Goal: Go to known website: Access a specific website the user already knows

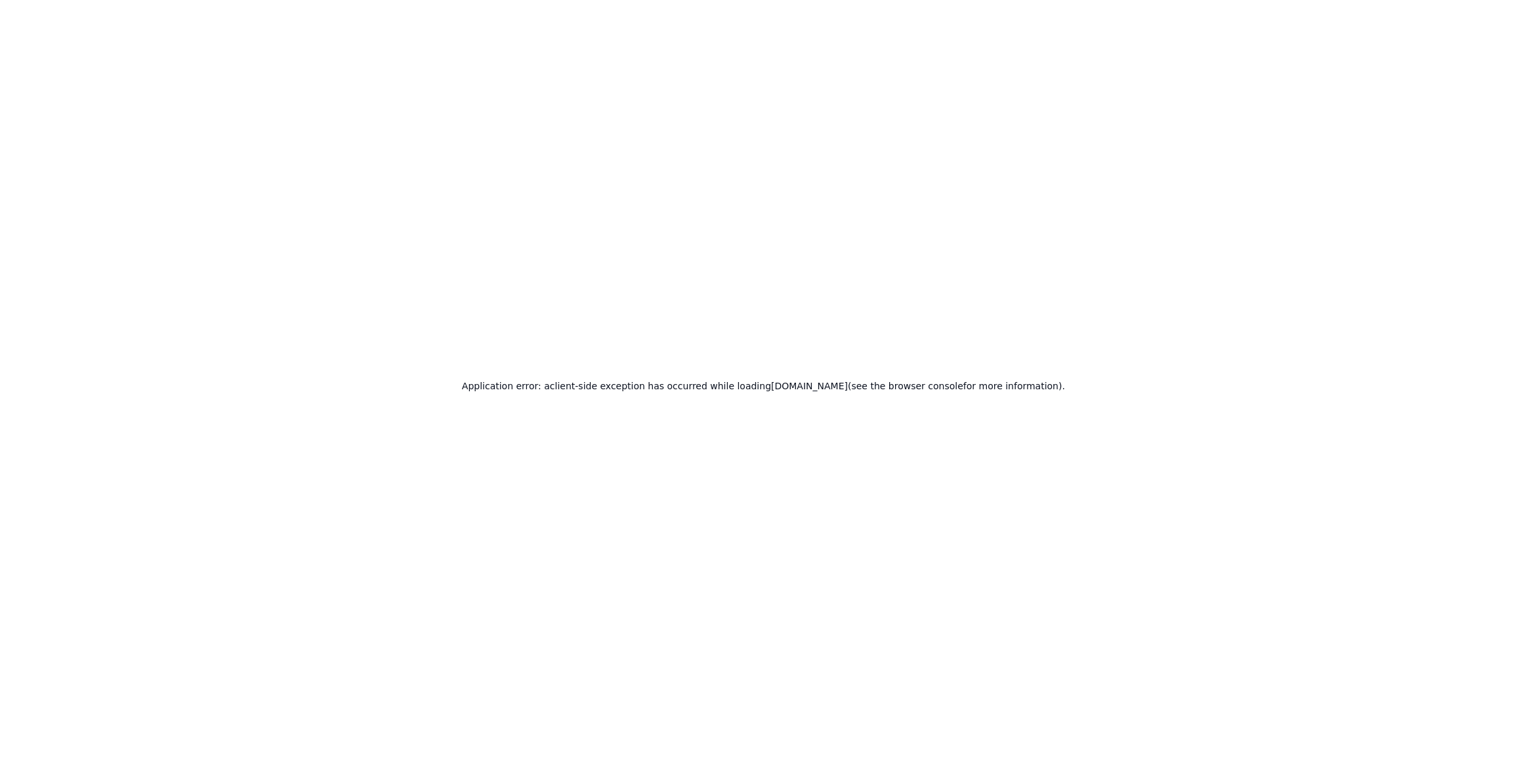
click at [215, 173] on div "Application error: a client -side exception has occurred while loading app.user…" at bounding box center [763, 386] width 1527 height 772
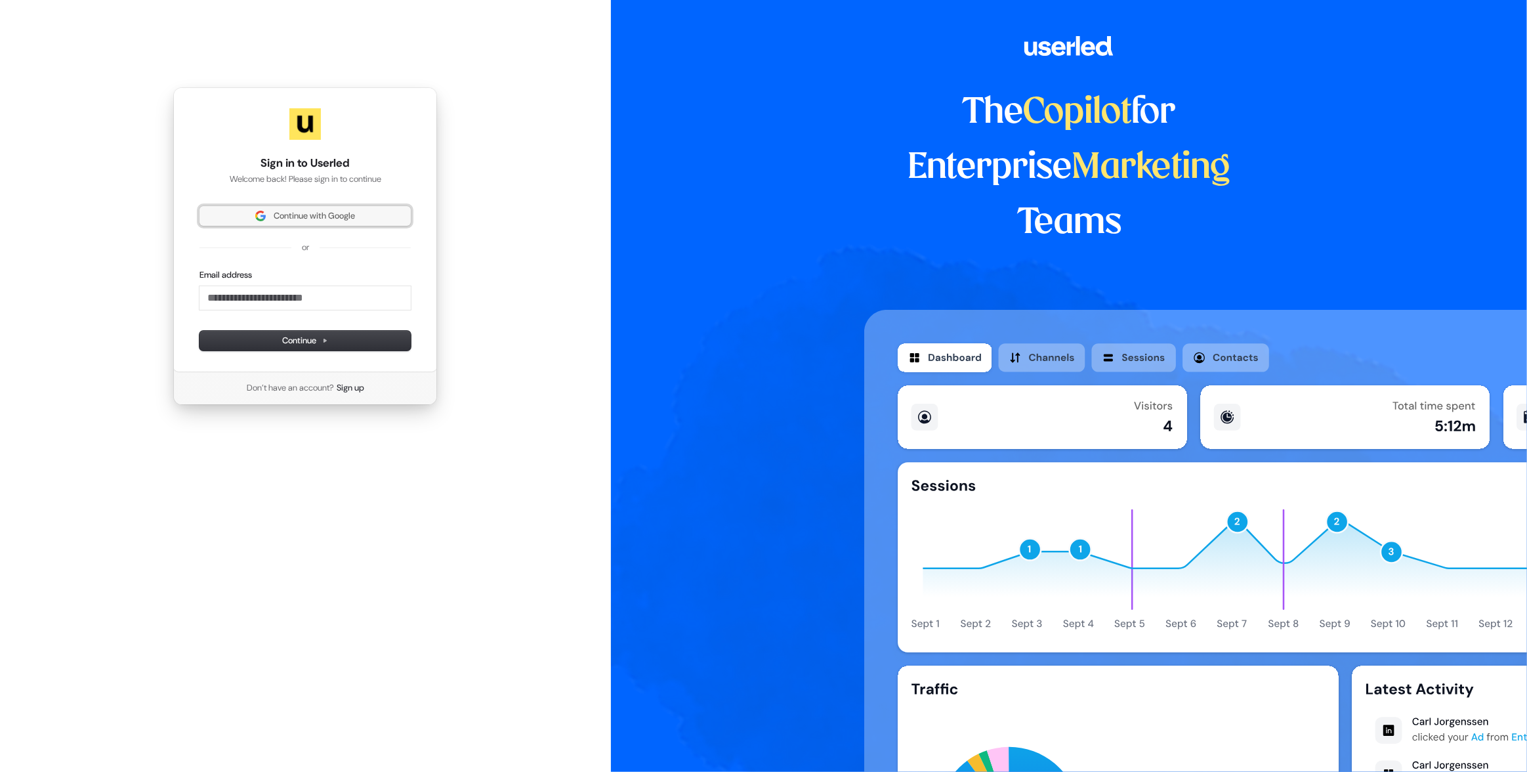
drag, startPoint x: 287, startPoint y: 220, endPoint x: 586, endPoint y: 207, distance: 299.4
click at [287, 219] on span "Continue with Google" at bounding box center [314, 216] width 81 height 12
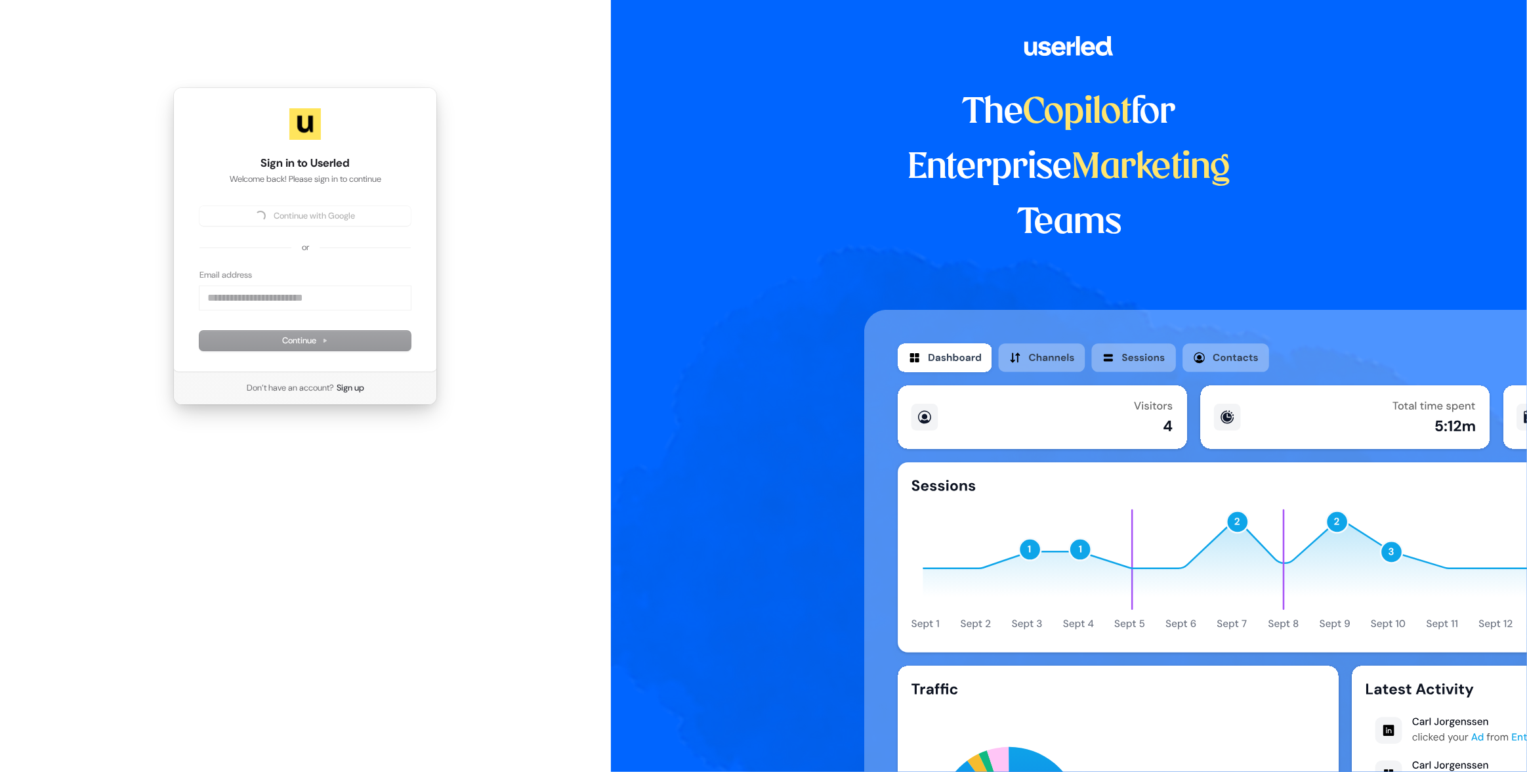
drag, startPoint x: 665, startPoint y: 207, endPoint x: 642, endPoint y: 197, distance: 25.3
click at [665, 207] on div "The Copilot for Enterprise Marketing Teams" at bounding box center [1069, 386] width 916 height 772
click at [743, 264] on div "The Copilot for Enterprise Marketing Teams" at bounding box center [1069, 386] width 916 height 772
